Goal: Obtain resource: Download file/media

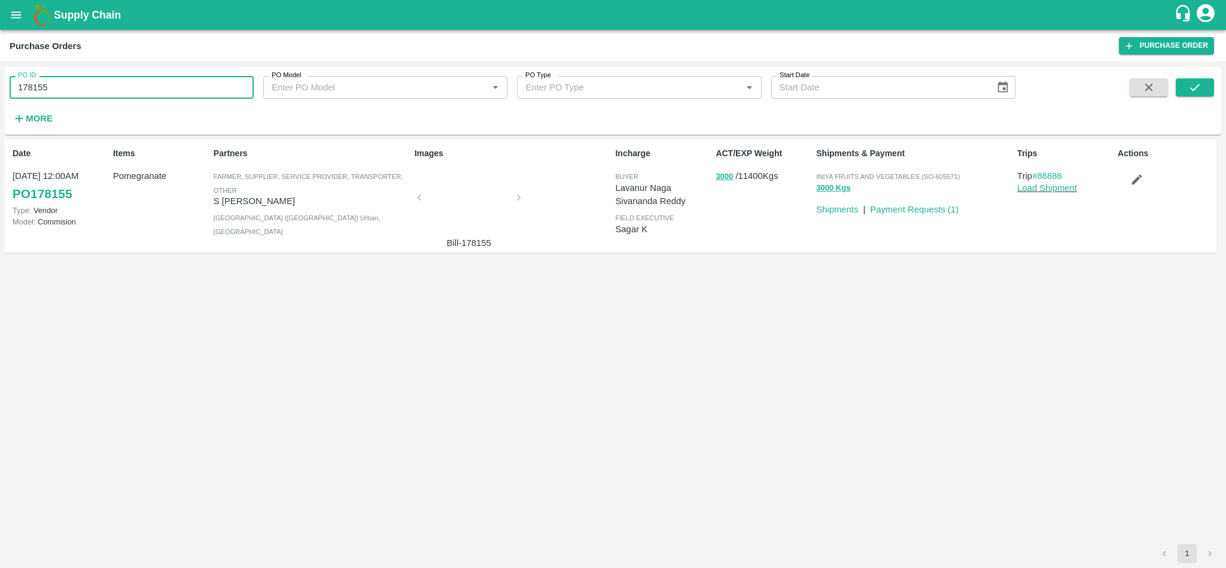
click at [104, 90] on input "178155" at bounding box center [132, 87] width 244 height 23
paste input "text"
type input "175084"
click at [1193, 89] on icon "submit" at bounding box center [1195, 87] width 13 height 13
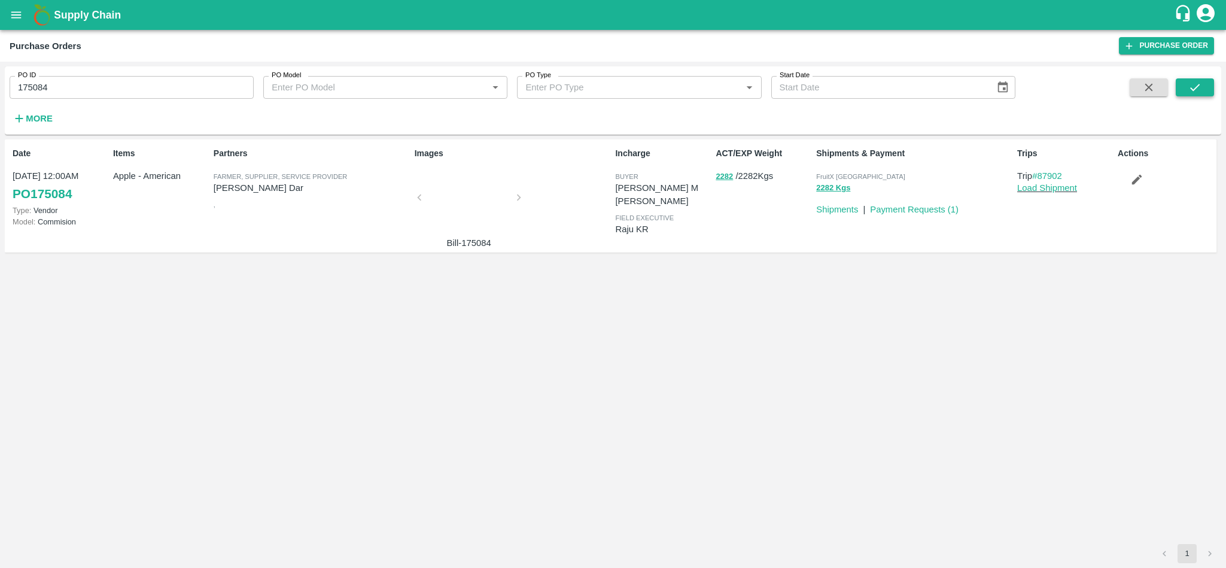
click at [1201, 92] on icon "submit" at bounding box center [1195, 87] width 13 height 13
click at [923, 211] on link "Payment Requests ( 1 )" at bounding box center [914, 210] width 89 height 10
click at [142, 76] on input "175084" at bounding box center [132, 87] width 244 height 23
paste input "text"
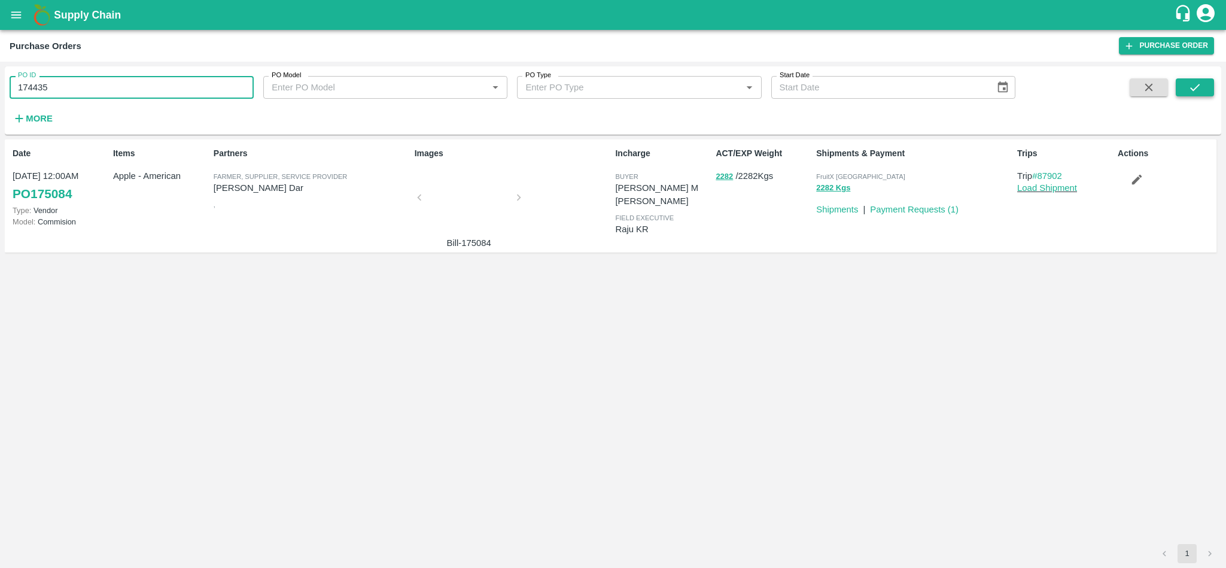
type input "174435"
click at [1207, 84] on button "submit" at bounding box center [1195, 87] width 38 height 18
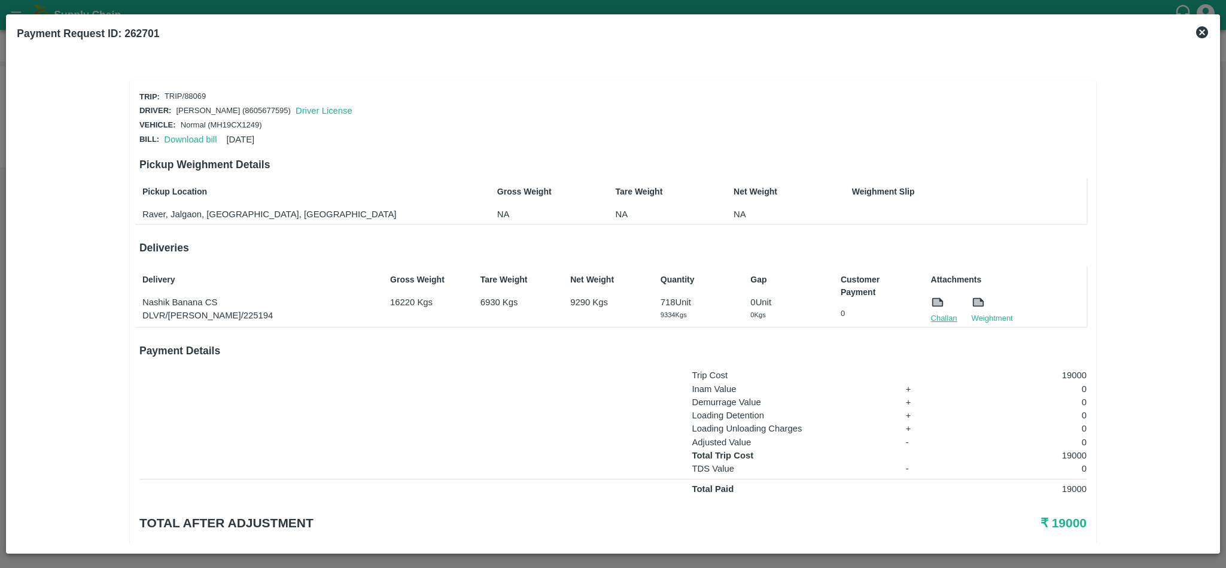
click at [941, 315] on link "Challan" at bounding box center [944, 318] width 26 height 12
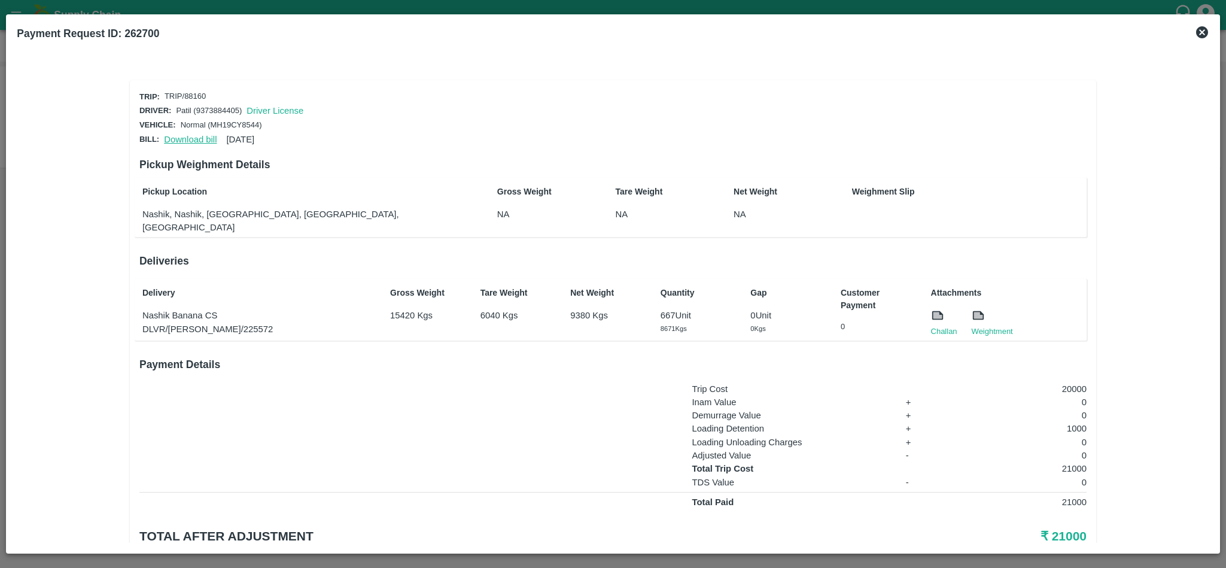
click at [187, 136] on link "Download bill" at bounding box center [190, 140] width 53 height 10
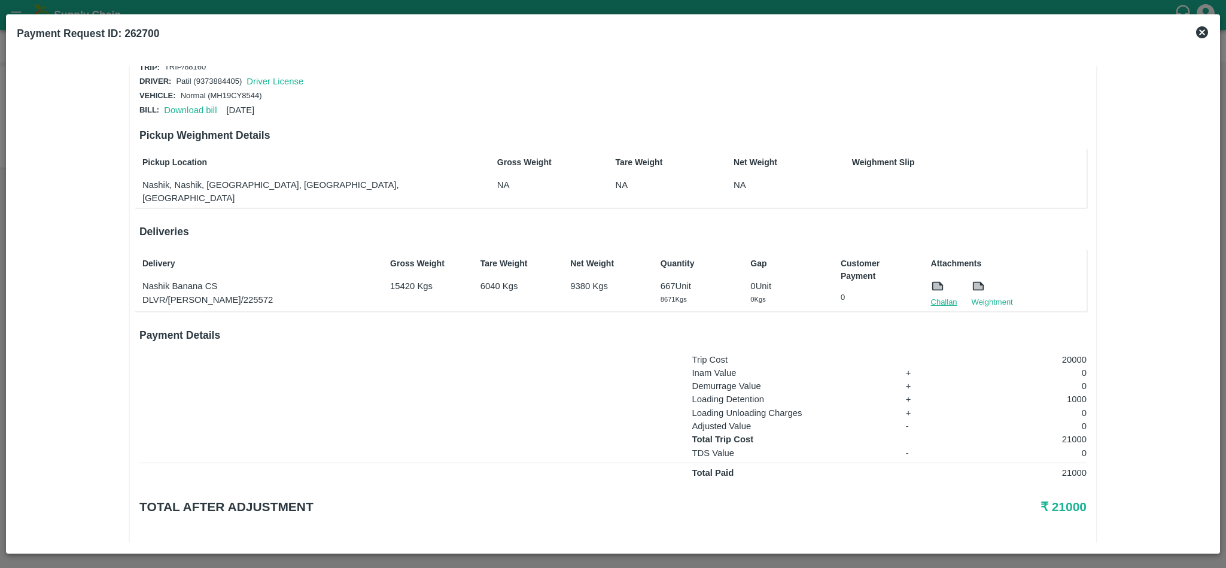
click at [943, 296] on link "Challan" at bounding box center [944, 302] width 26 height 12
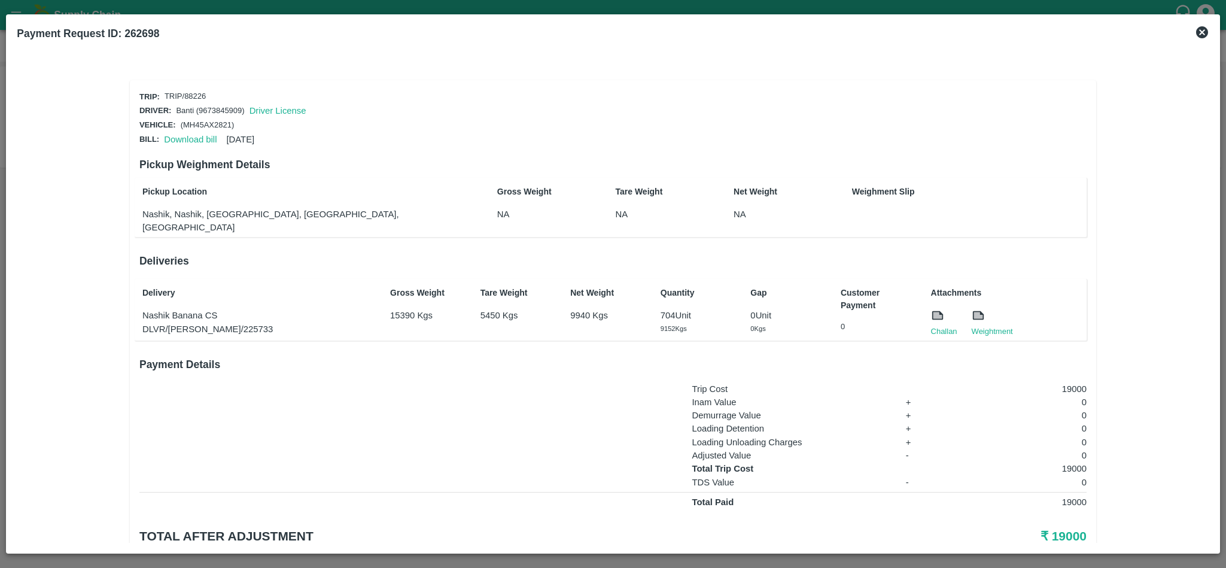
scroll to position [29, 0]
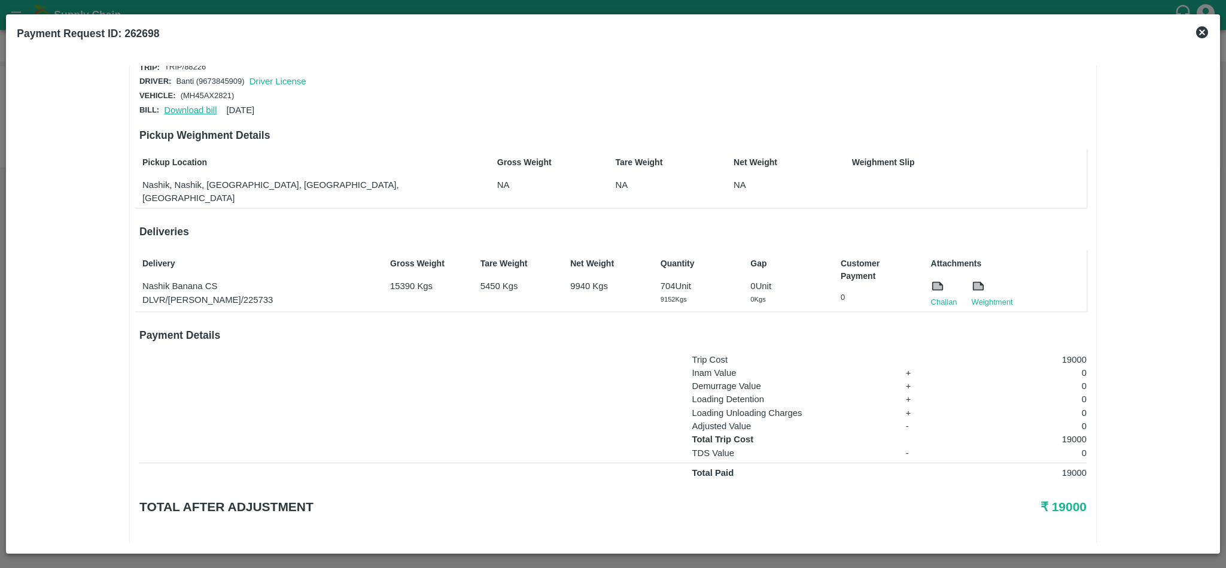
click at [206, 105] on link "Download bill" at bounding box center [190, 110] width 53 height 10
click at [947, 296] on link "Challan" at bounding box center [944, 302] width 26 height 12
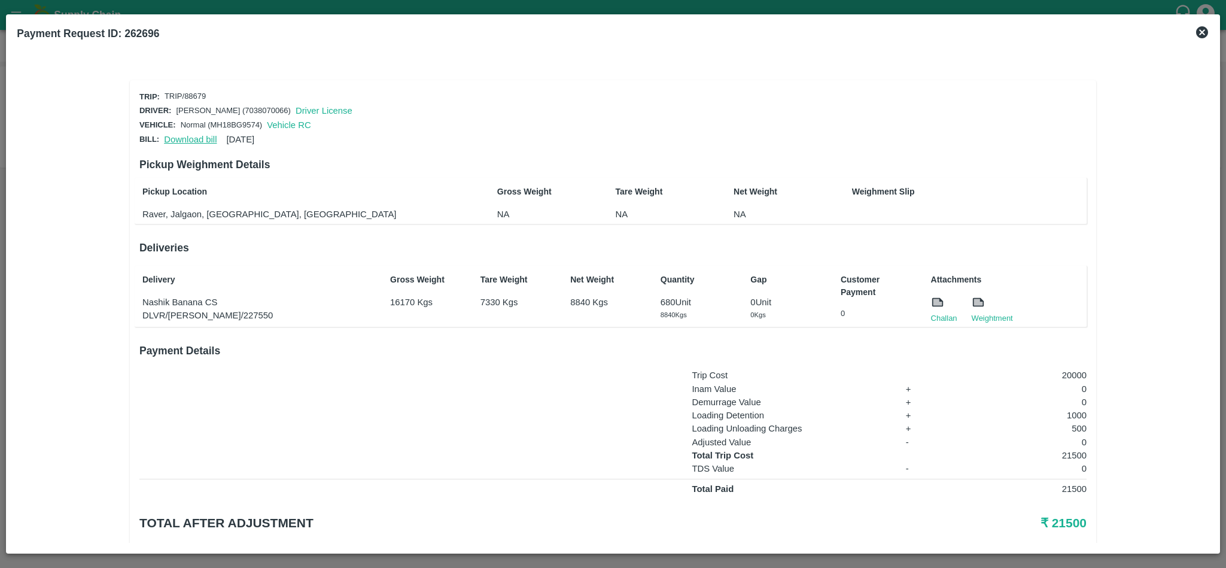
click at [189, 135] on link "Download bill" at bounding box center [190, 140] width 53 height 10
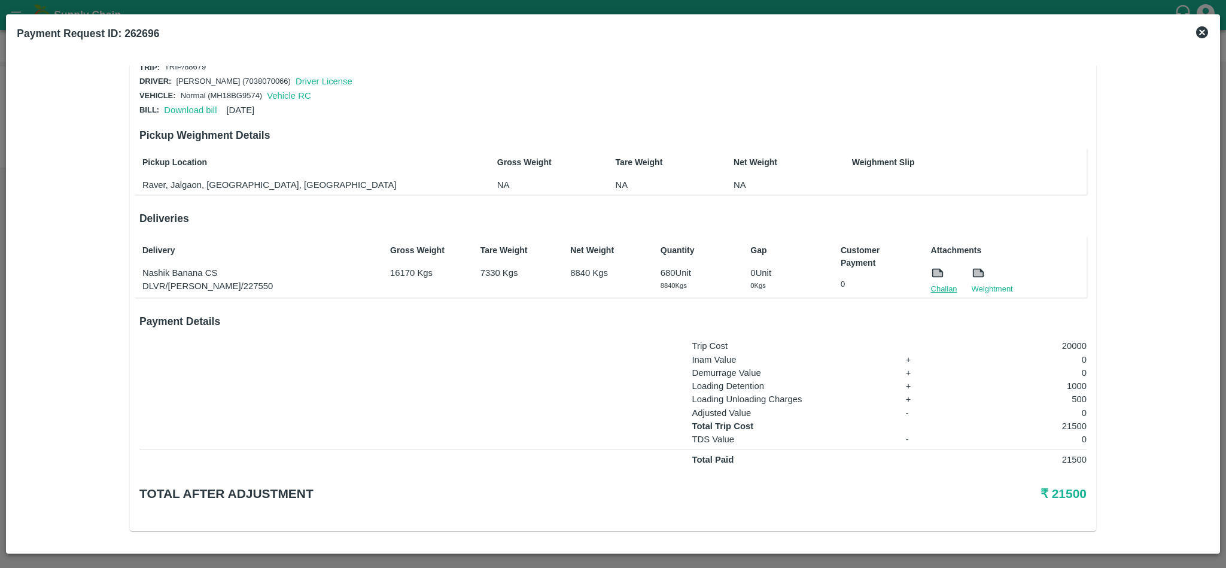
click at [941, 286] on link "Challan" at bounding box center [944, 289] width 26 height 12
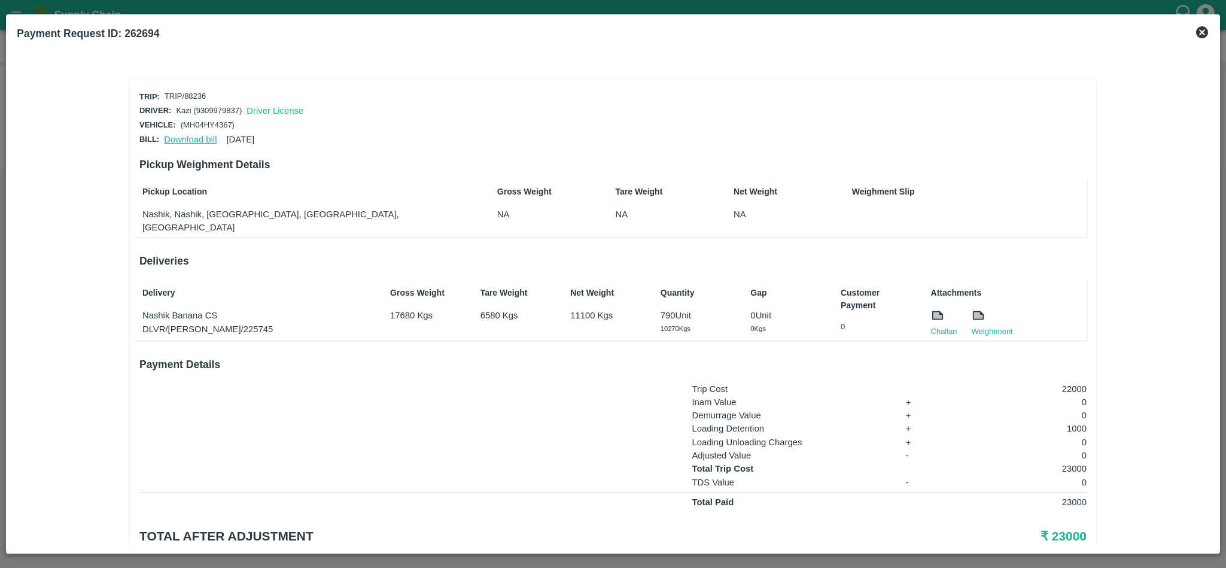
click at [190, 135] on link "Download bill" at bounding box center [190, 140] width 53 height 10
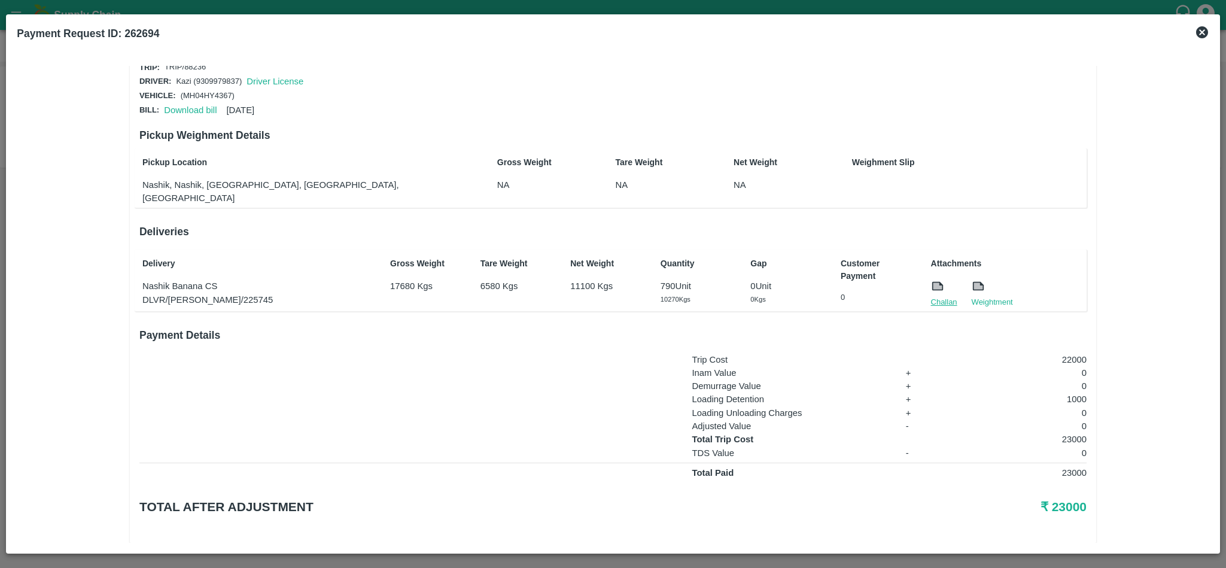
click at [935, 296] on link "Challan" at bounding box center [944, 302] width 26 height 12
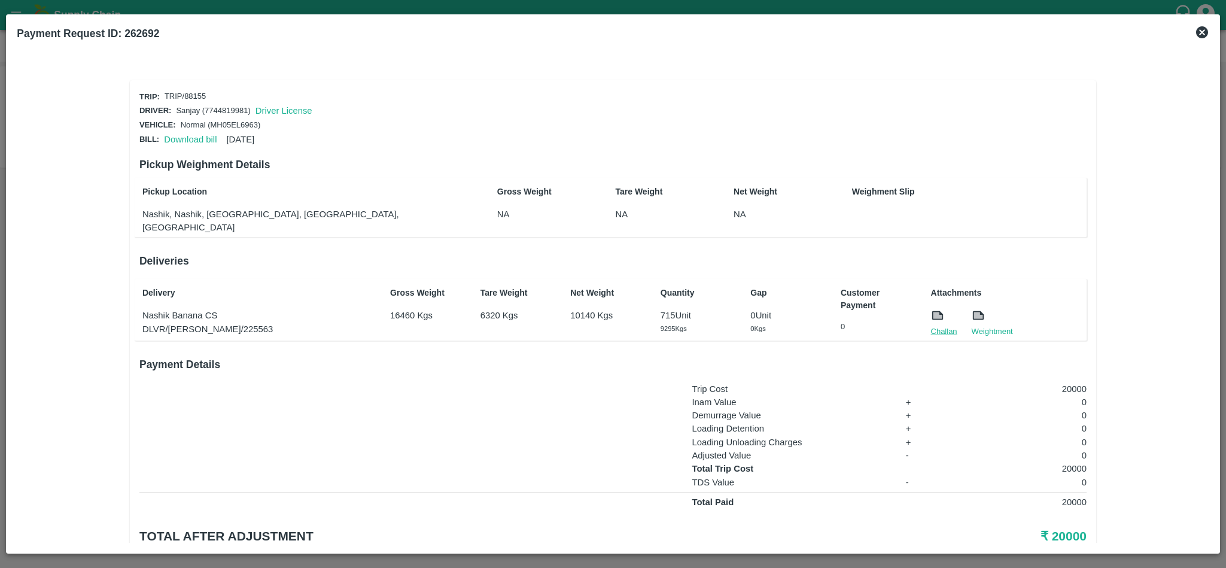
click at [947, 326] on link "Challan" at bounding box center [944, 332] width 26 height 12
